Goal: Information Seeking & Learning: Find contact information

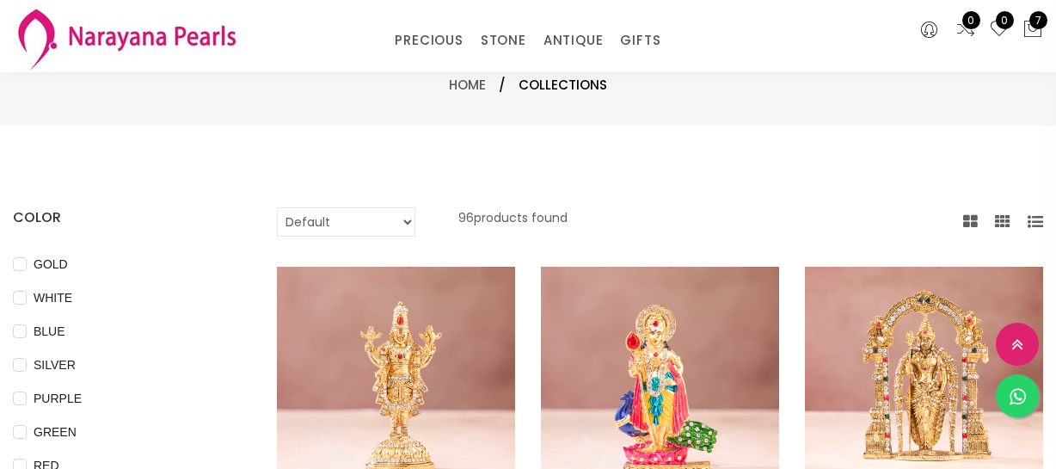
select select "INR"
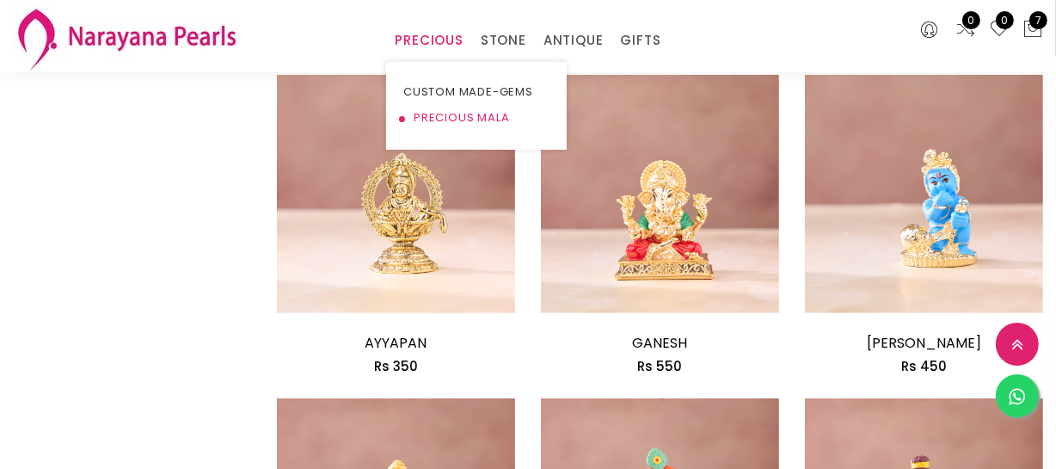
click at [425, 120] on link "PRECIOUS MALA" at bounding box center [476, 118] width 146 height 26
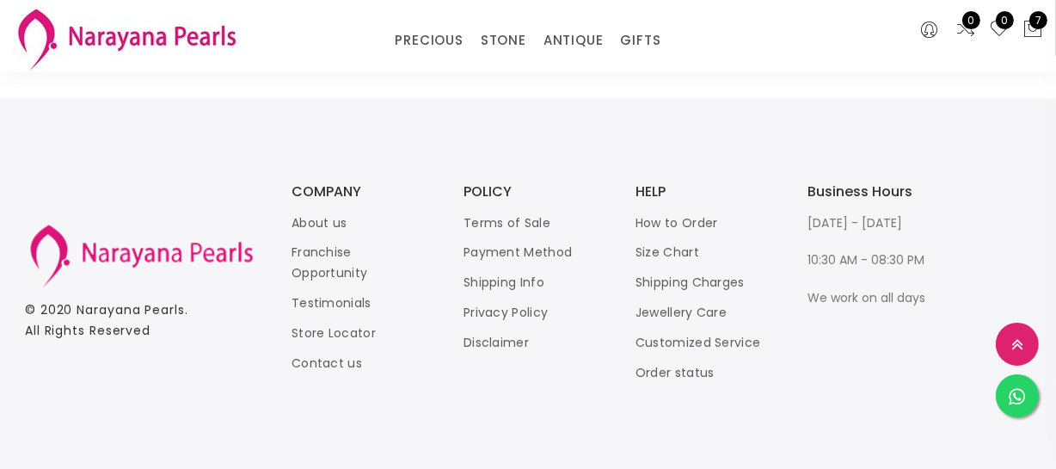
scroll to position [2444, 0]
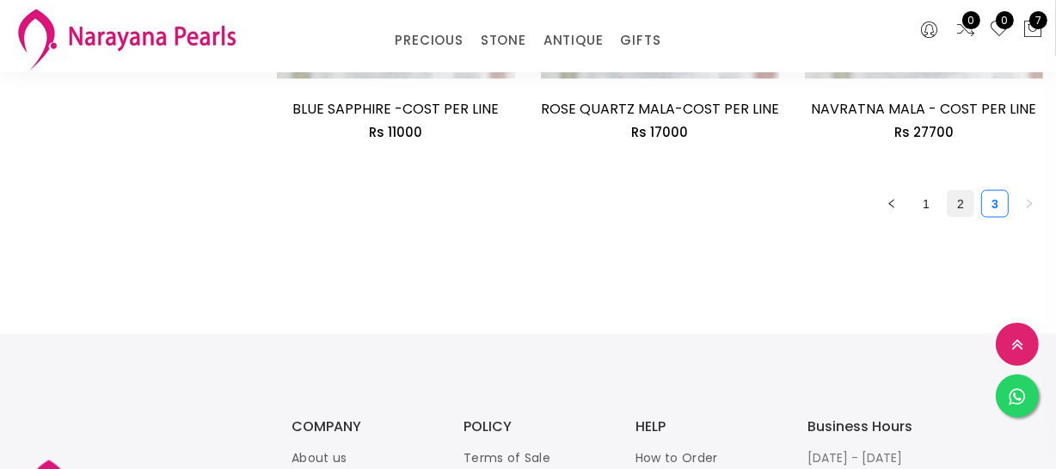
click at [950, 202] on link "2" at bounding box center [961, 204] width 26 height 26
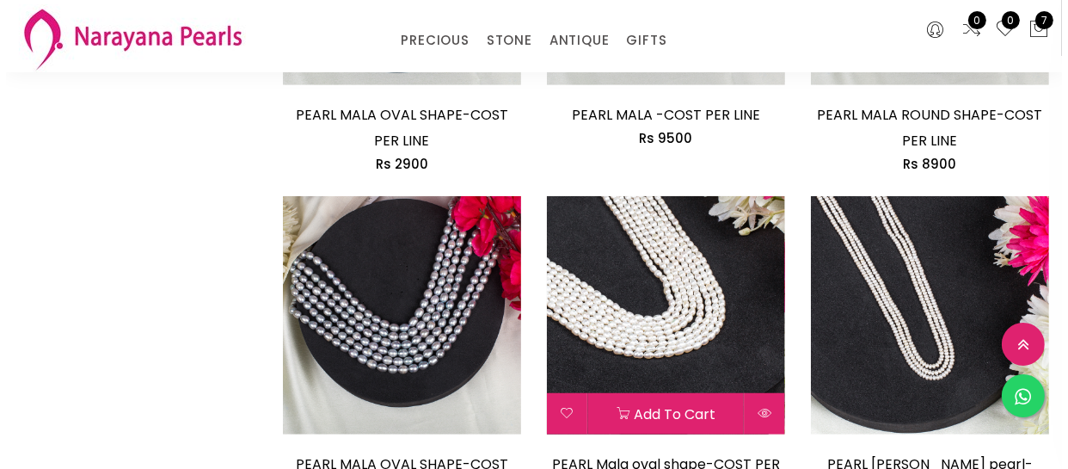
scroll to position [938, 0]
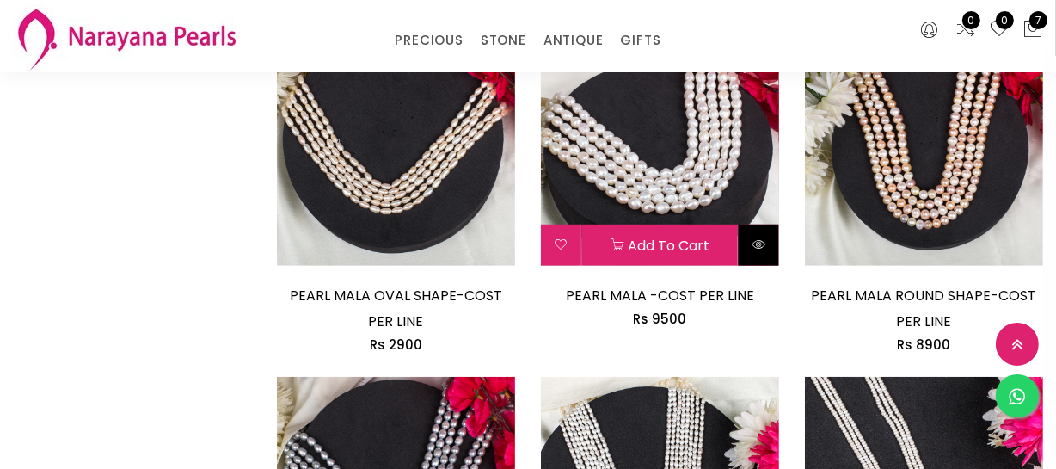
click at [764, 243] on icon at bounding box center [759, 244] width 14 height 14
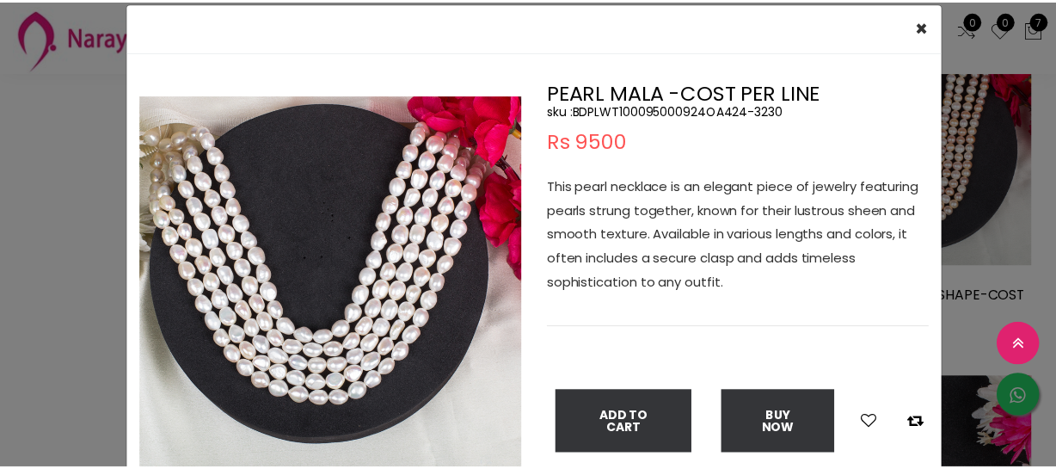
scroll to position [77, 0]
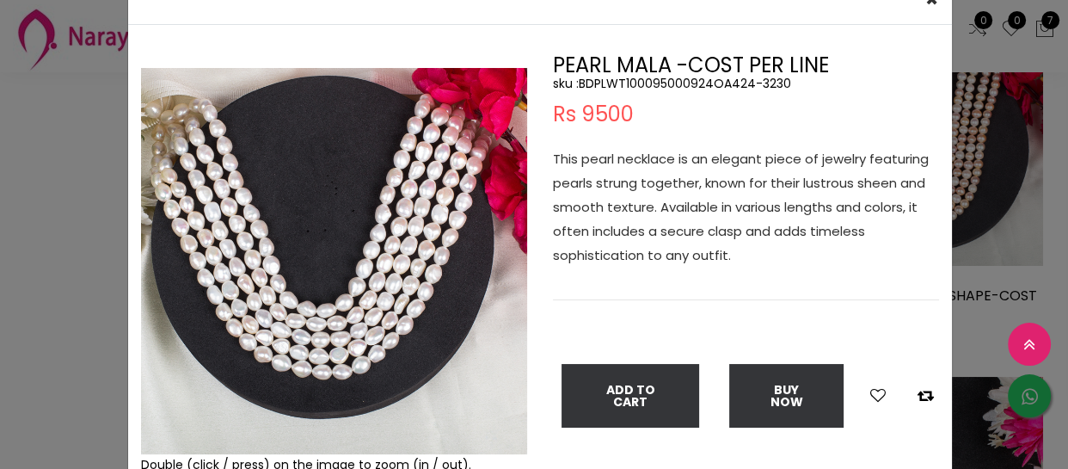
click at [66, 335] on div "× Close Double (click / press) on the image to zoom (in / out). PEARL MALA -COS…" at bounding box center [534, 234] width 1068 height 469
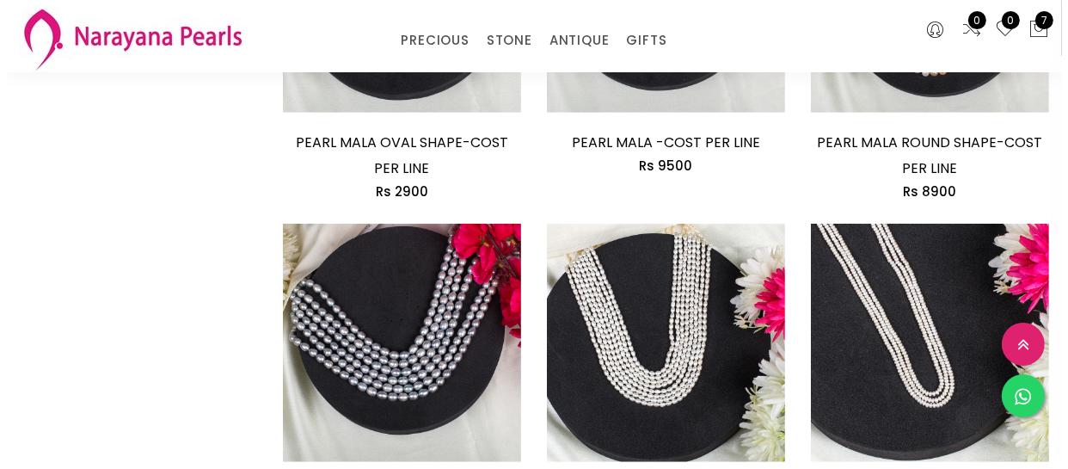
scroll to position [1094, 0]
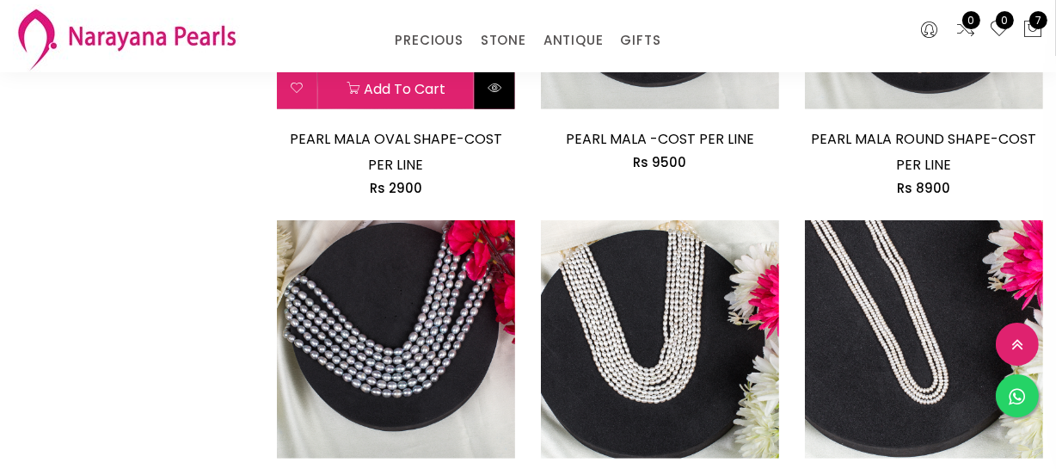
click at [507, 97] on button at bounding box center [495, 88] width 40 height 41
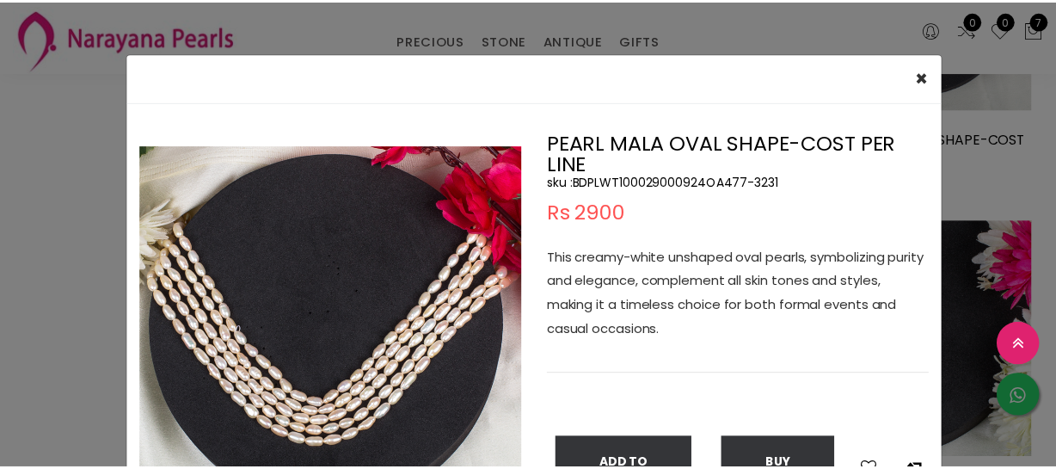
scroll to position [77, 0]
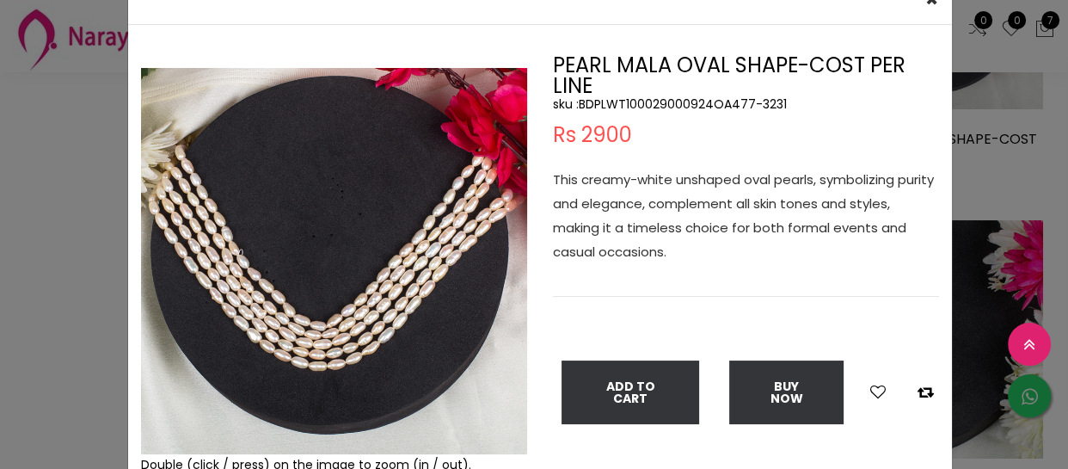
click at [47, 275] on div "× Close Double (click / press) on the image to zoom (in / out). PEARL MALA OVAL…" at bounding box center [534, 234] width 1068 height 469
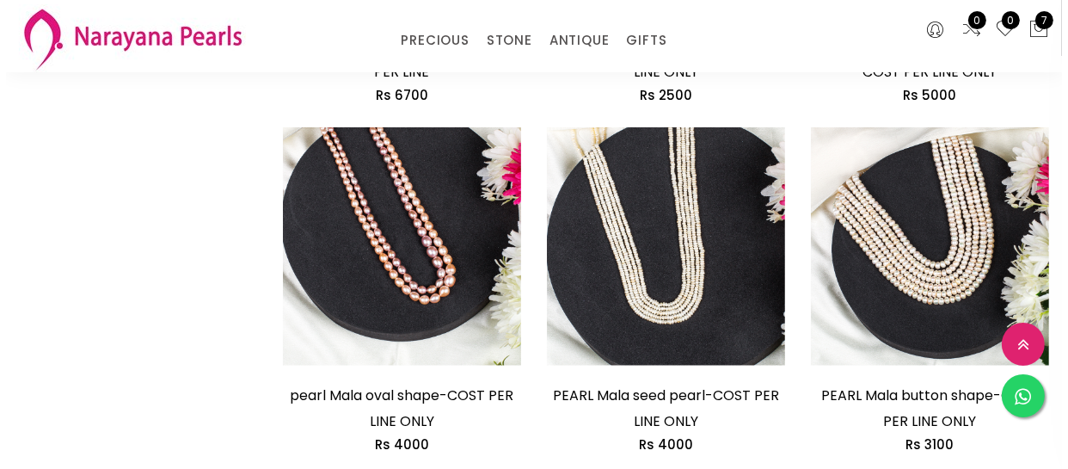
scroll to position [1564, 0]
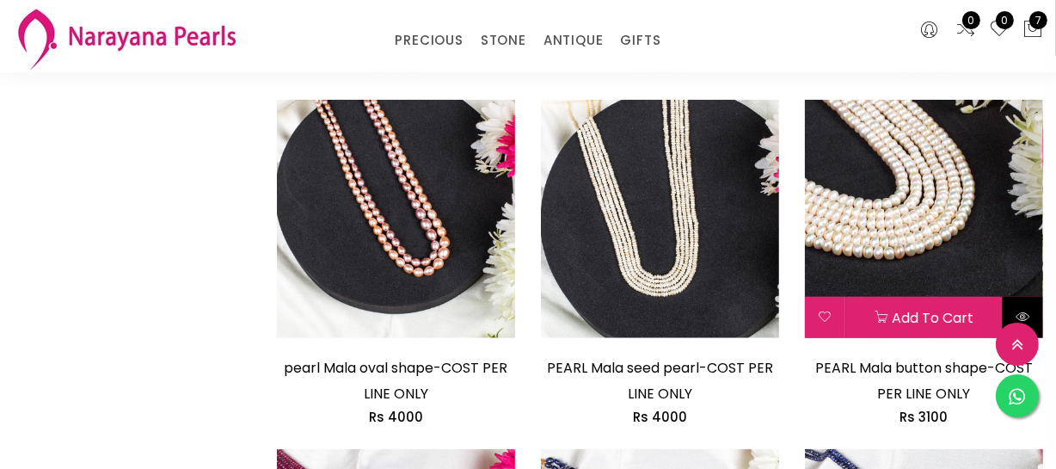
click at [1019, 310] on icon at bounding box center [1023, 317] width 14 height 14
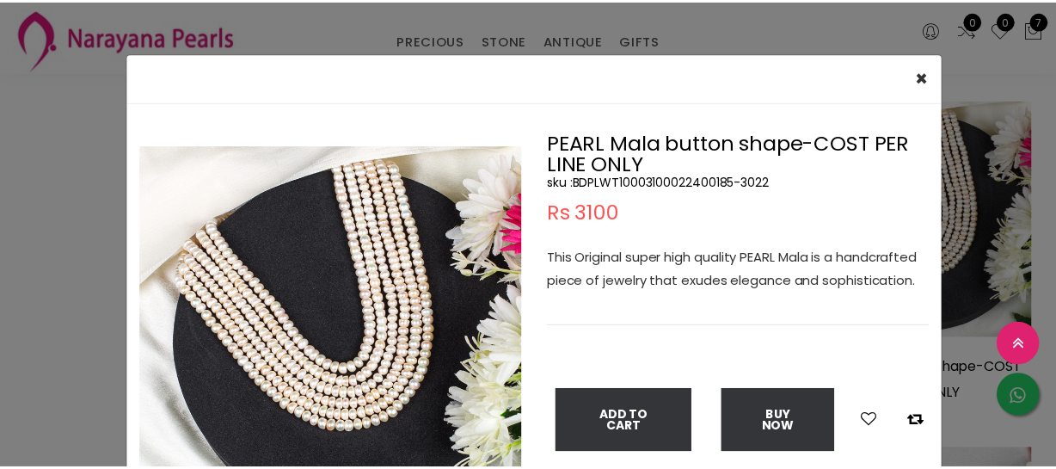
scroll to position [77, 0]
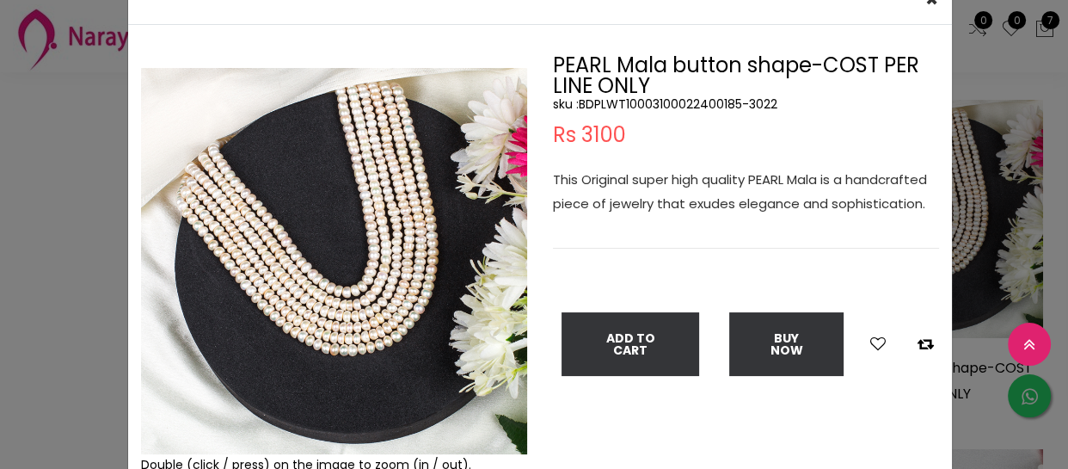
click at [89, 237] on div "× Close Double (click / press) on the image to zoom (in / out). PEARL Mala butt…" at bounding box center [534, 234] width 1068 height 469
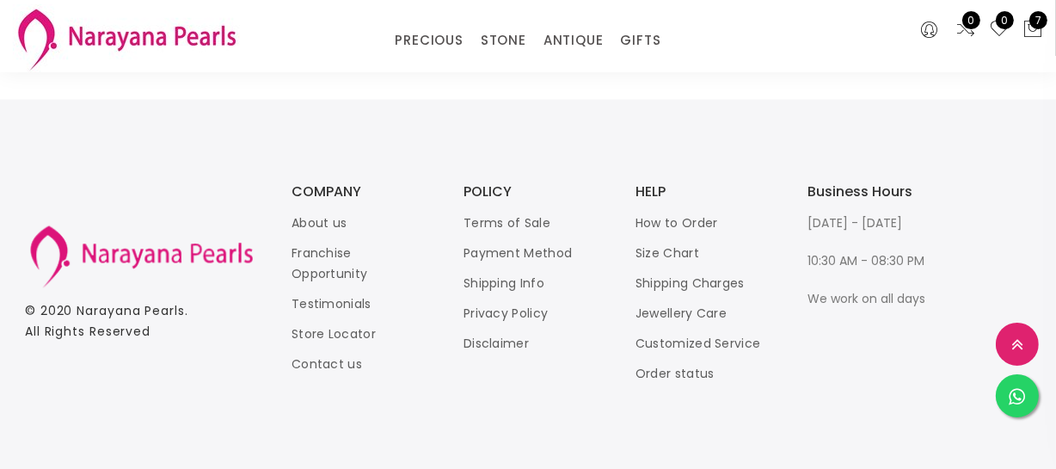
scroll to position [2782, 0]
click at [364, 329] on link "Store Locator" at bounding box center [334, 333] width 84 height 17
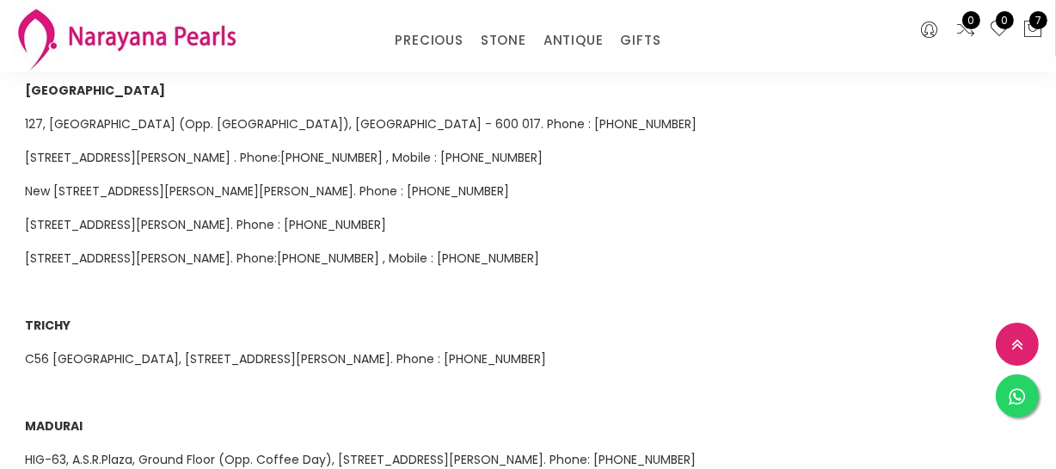
scroll to position [1016, 0]
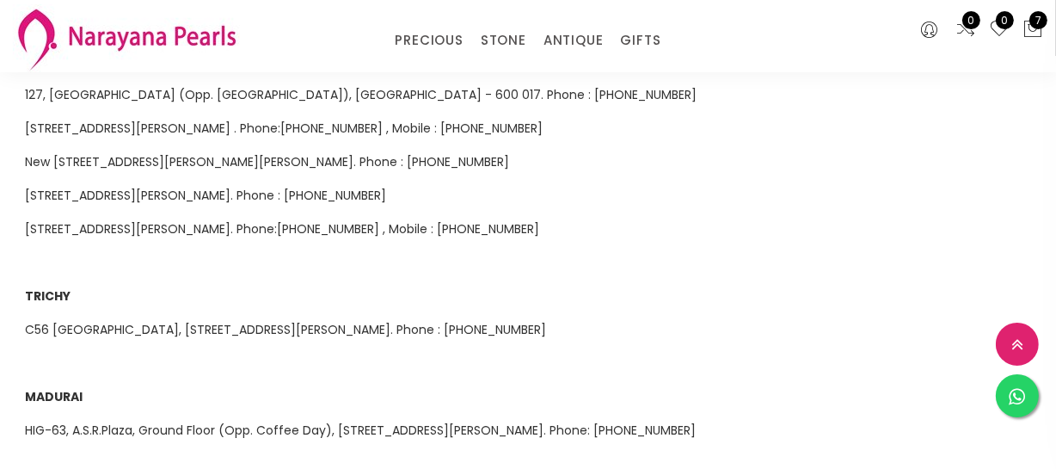
click at [139, 321] on span "C56 [GEOGRAPHIC_DATA], [STREET_ADDRESS][PERSON_NAME]. Phone : [PHONE_NUMBER]" at bounding box center [285, 329] width 521 height 17
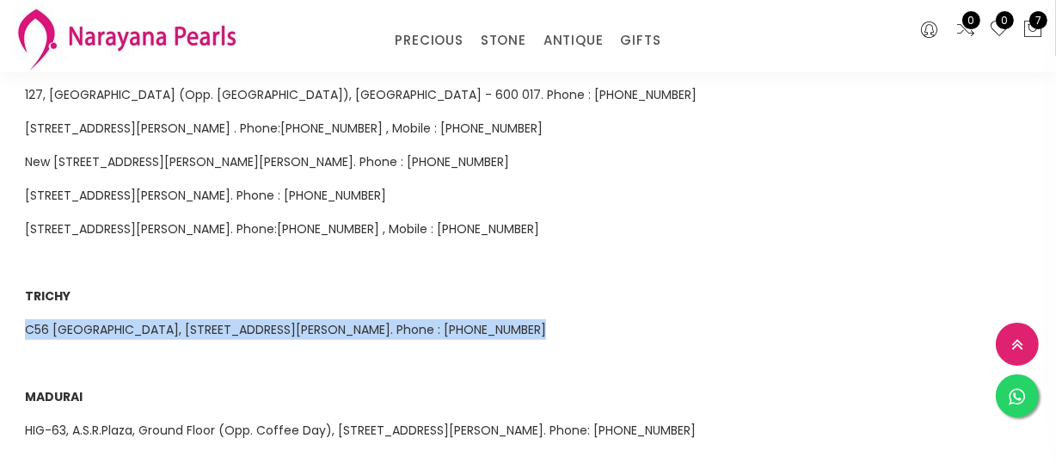
click at [140, 321] on span "C56 [GEOGRAPHIC_DATA], [STREET_ADDRESS][PERSON_NAME]. Phone : [PHONE_NUMBER]" at bounding box center [285, 329] width 521 height 17
copy span "C56 [GEOGRAPHIC_DATA], [STREET_ADDRESS][PERSON_NAME]. Phone : [PHONE_NUMBER]"
